Goal: Find specific page/section: Find specific page/section

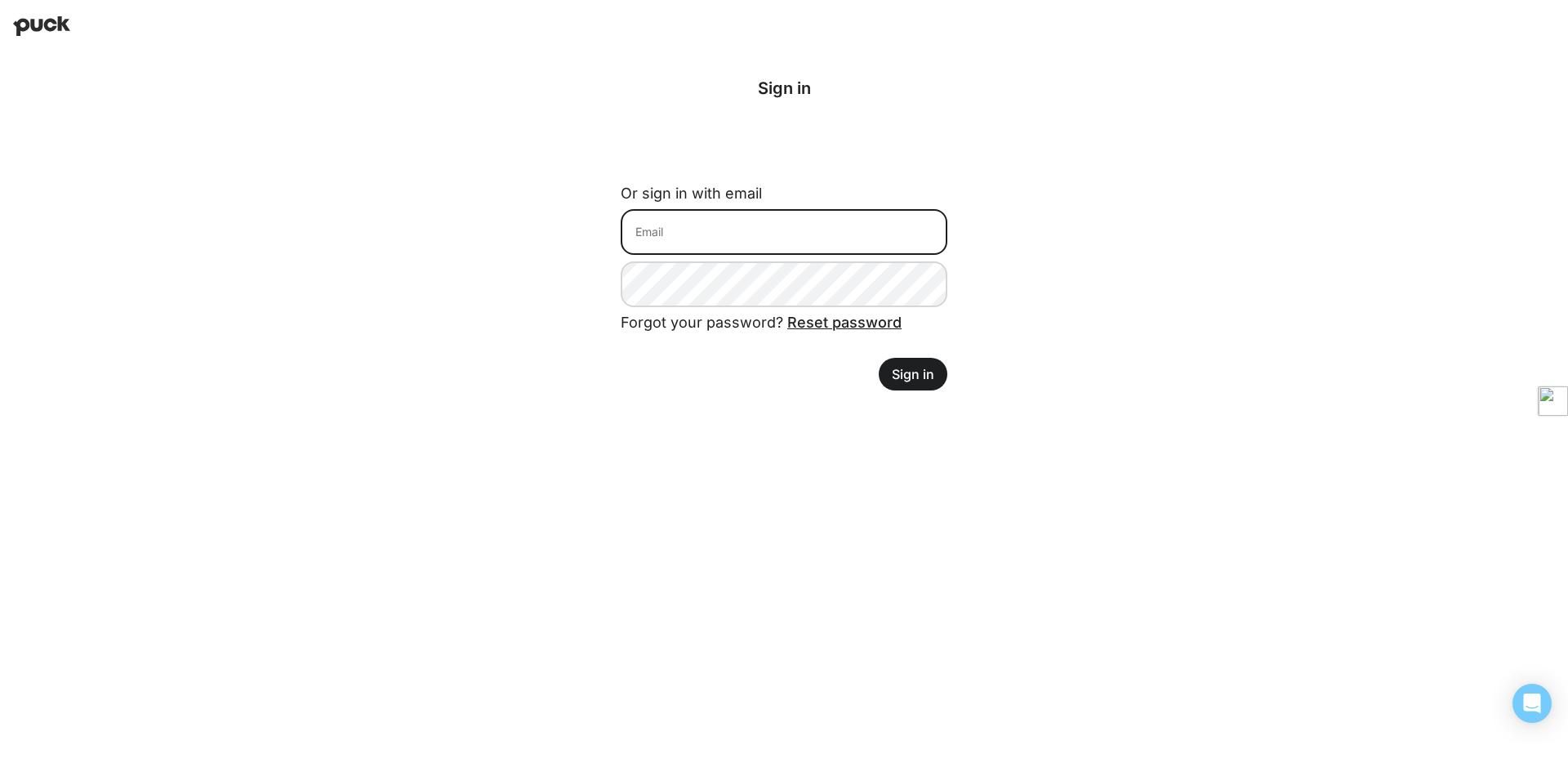
type input "drew.hill@avalara.com"
click at [928, 384] on button "Sign in" at bounding box center [913, 374] width 69 height 32
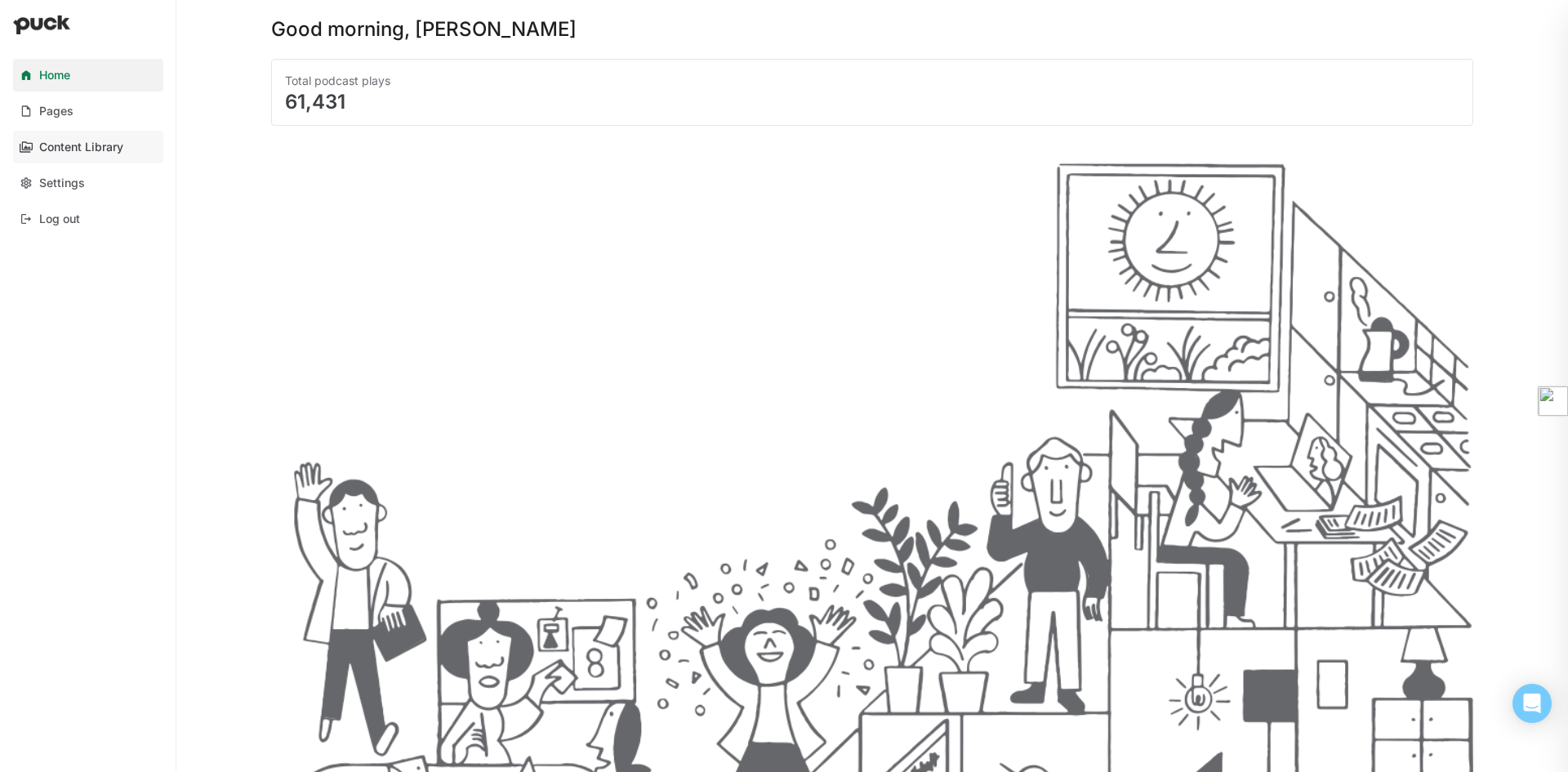
click at [92, 147] on div "Content Library" at bounding box center [81, 147] width 84 height 14
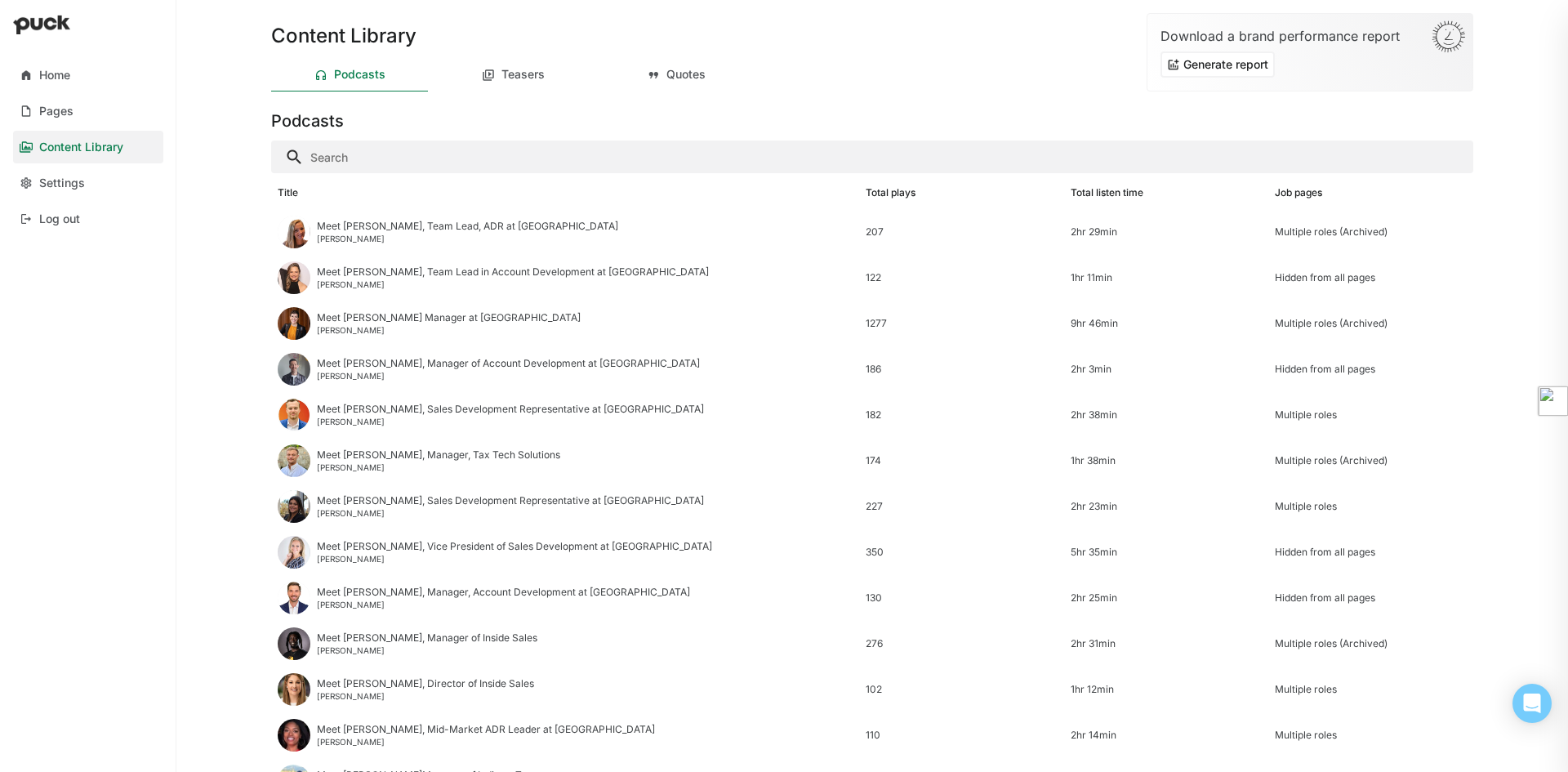
click at [532, 156] on input "Search" at bounding box center [872, 157] width 1203 height 32
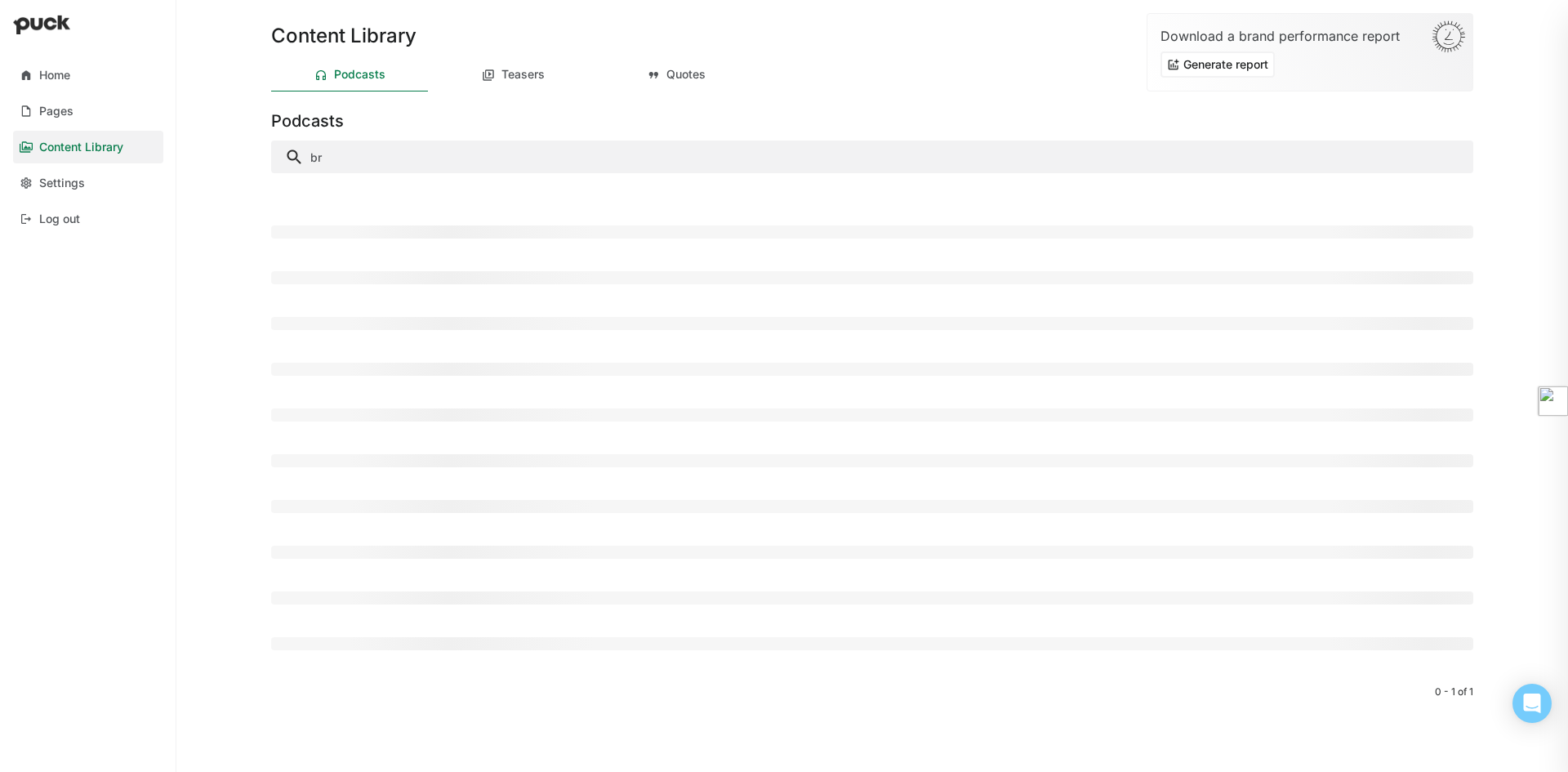
type input "b"
